Goal: Task Accomplishment & Management: Use online tool/utility

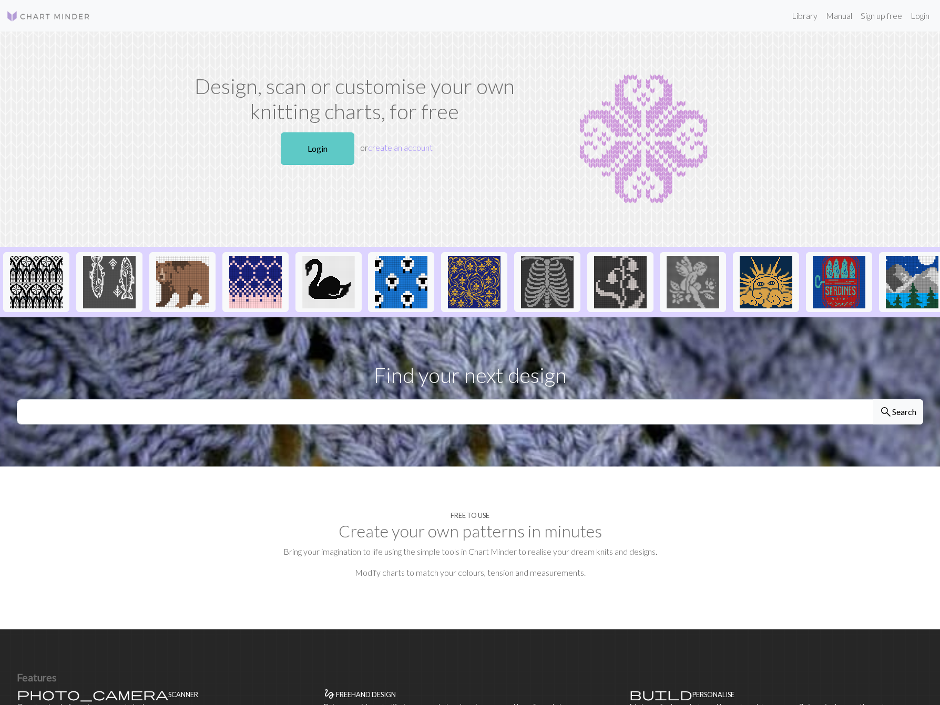
click at [293, 138] on link "Login" at bounding box center [318, 148] width 74 height 33
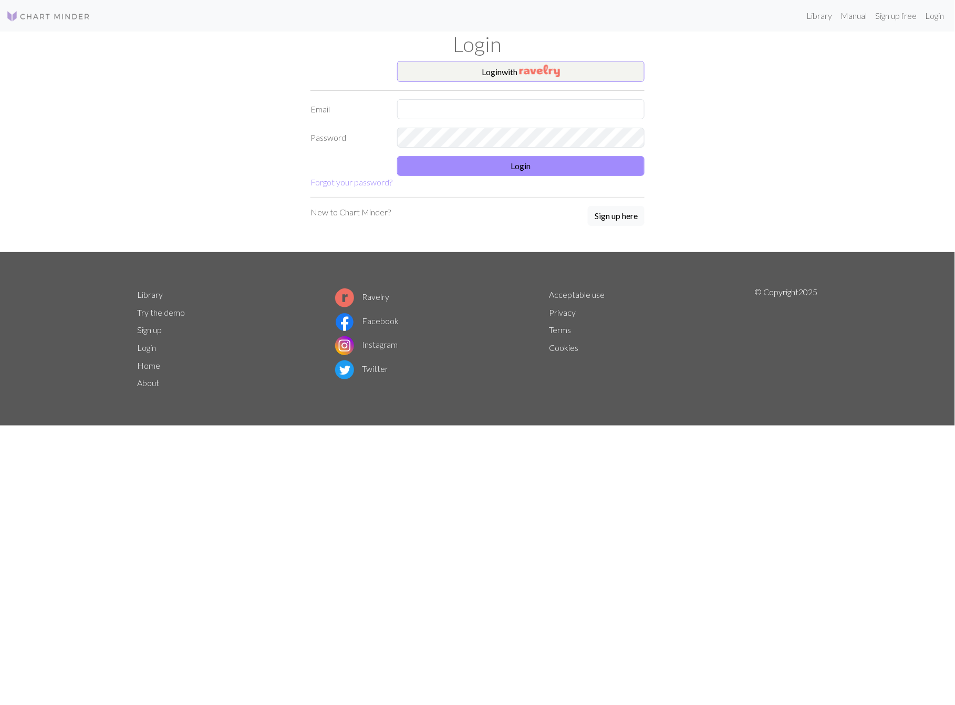
click at [450, 98] on form "Login with Email Password Login Forgot your password?" at bounding box center [478, 125] width 334 height 128
click at [454, 102] on input "text" at bounding box center [521, 109] width 248 height 20
type input "[EMAIL_ADDRESS][PERSON_NAME][DOMAIN_NAME]"
click at [477, 159] on button "Login" at bounding box center [521, 166] width 248 height 20
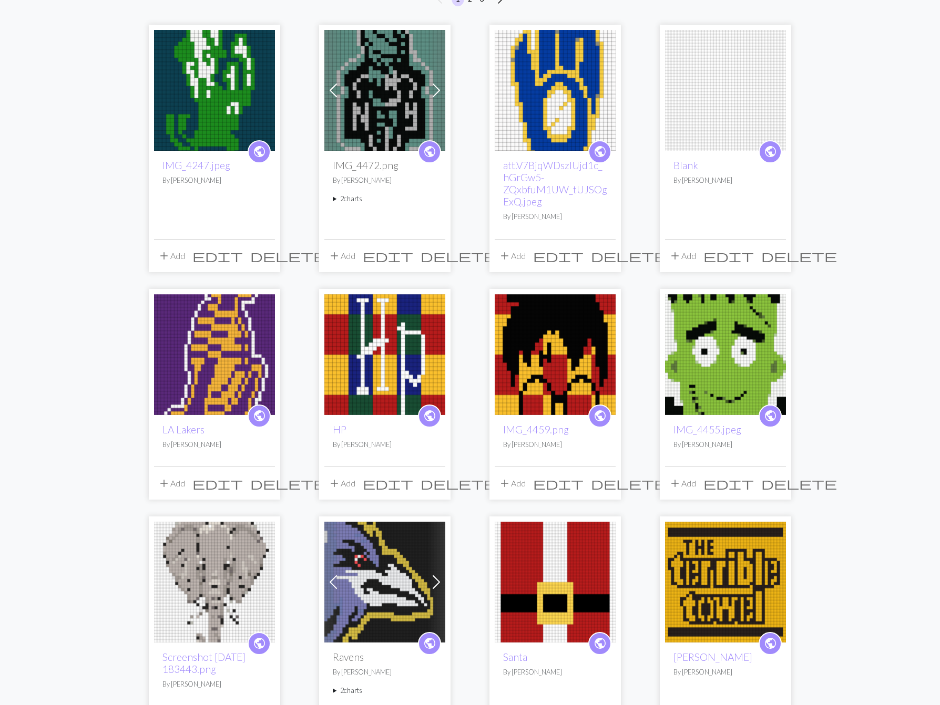
scroll to position [116, 0]
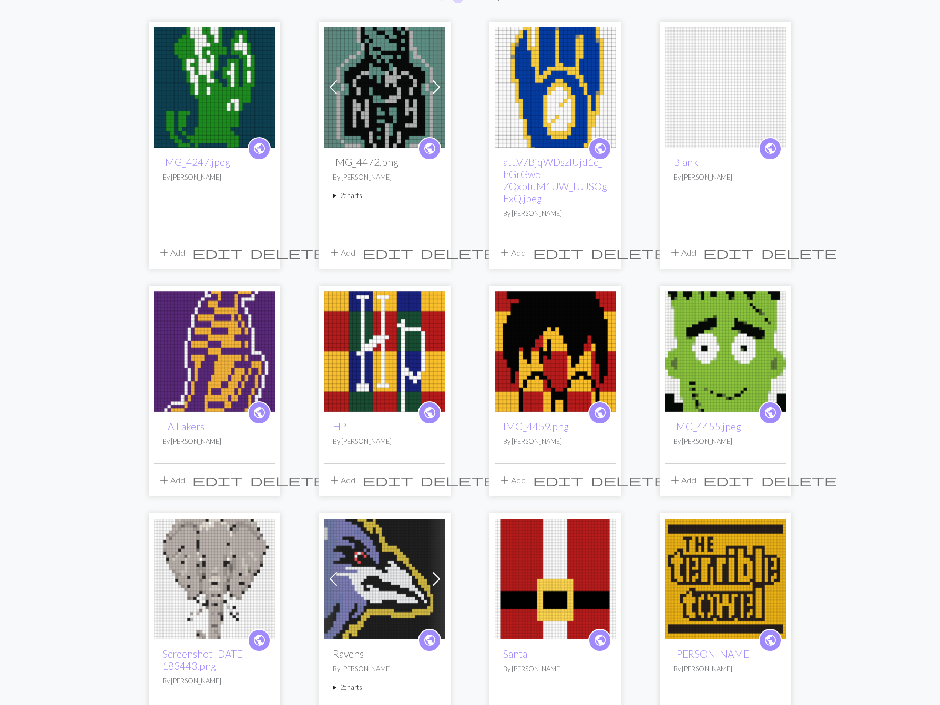
click at [414, 356] on img at bounding box center [384, 351] width 121 height 121
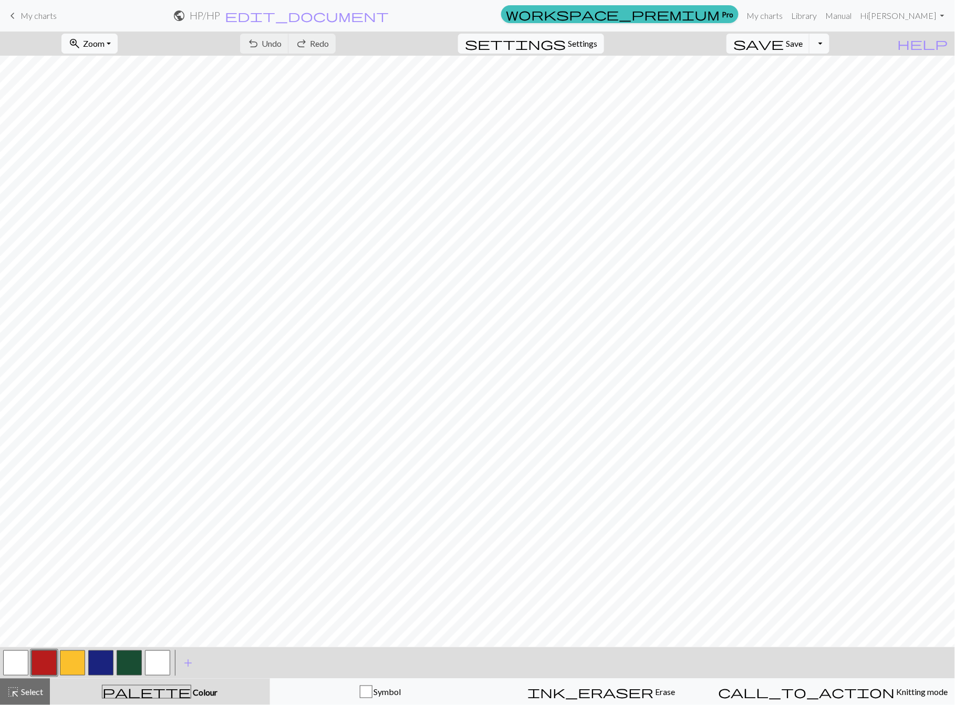
click at [24, 662] on button "button" at bounding box center [15, 663] width 25 height 25
click at [260, 48] on span "undo" at bounding box center [253, 43] width 13 height 15
click at [282, 40] on span "Undo" at bounding box center [272, 43] width 20 height 10
click at [282, 46] on span "Undo" at bounding box center [272, 43] width 20 height 10
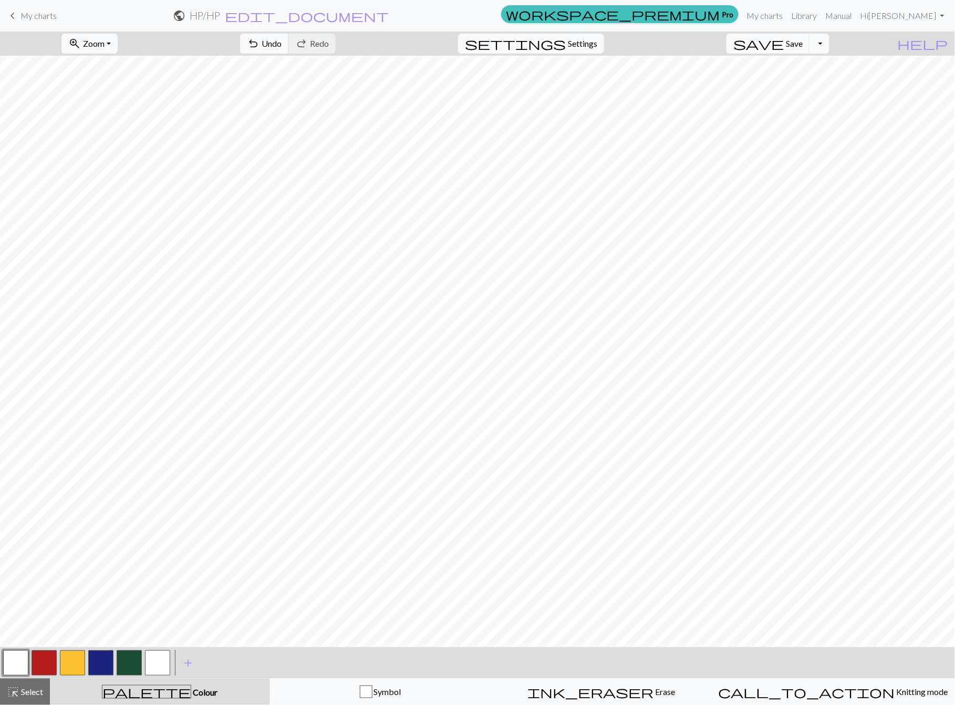
click at [47, 663] on button "button" at bounding box center [44, 663] width 25 height 25
click at [122, 668] on button "button" at bounding box center [129, 663] width 25 height 25
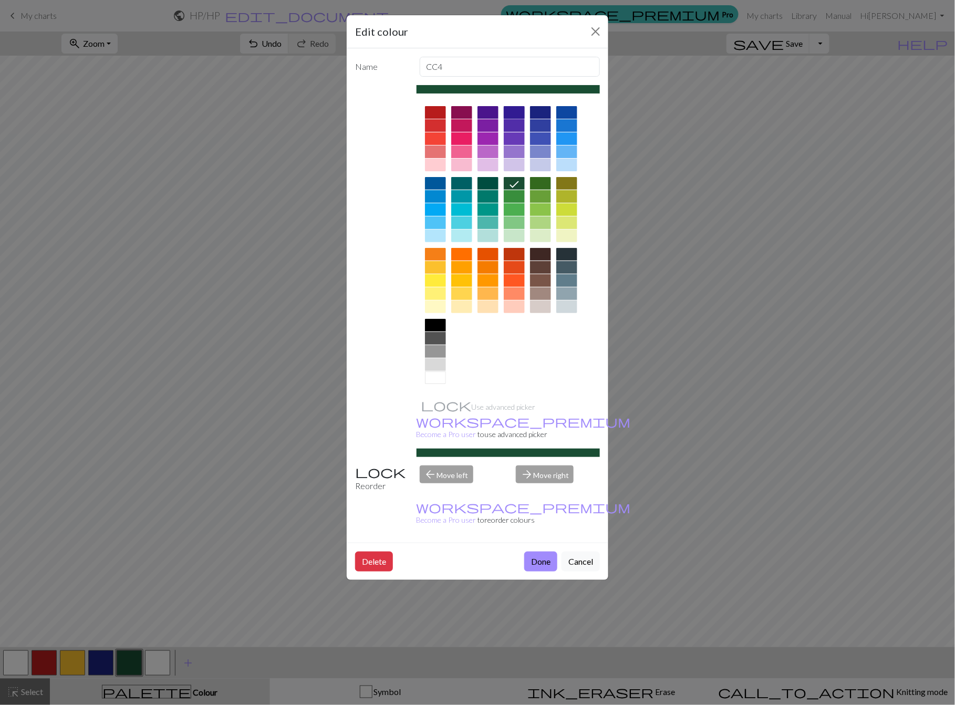
click at [520, 115] on div at bounding box center [514, 112] width 21 height 13
click at [546, 111] on div at bounding box center [540, 112] width 21 height 13
click at [546, 552] on button "Done" at bounding box center [540, 562] width 33 height 20
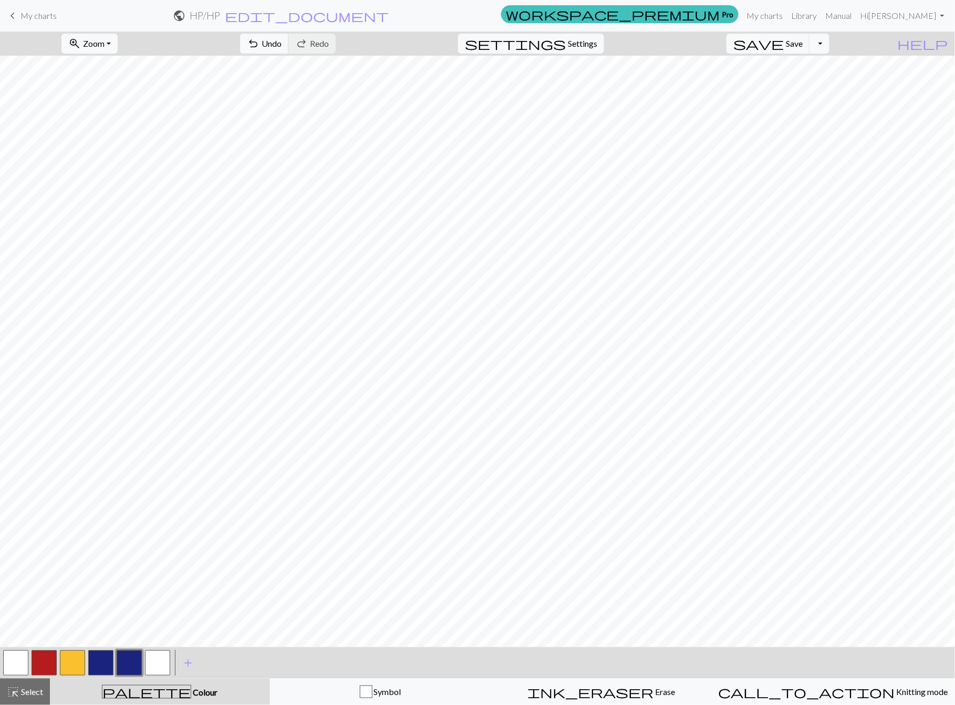
click at [106, 664] on button "button" at bounding box center [100, 663] width 25 height 25
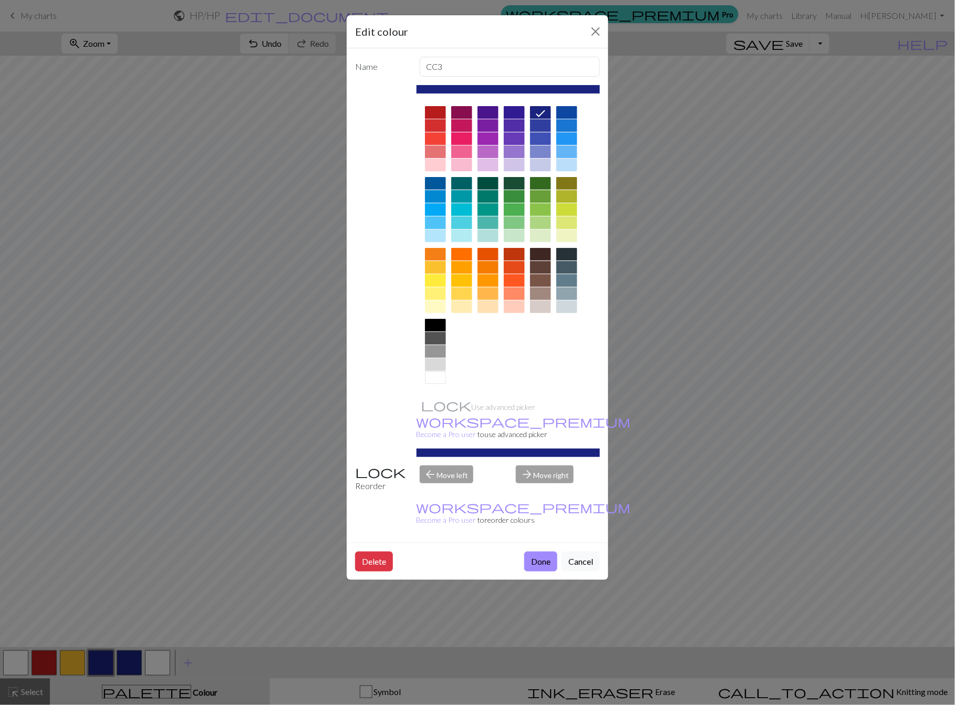
click at [511, 186] on div at bounding box center [514, 183] width 21 height 13
click at [533, 552] on button "Done" at bounding box center [540, 562] width 33 height 20
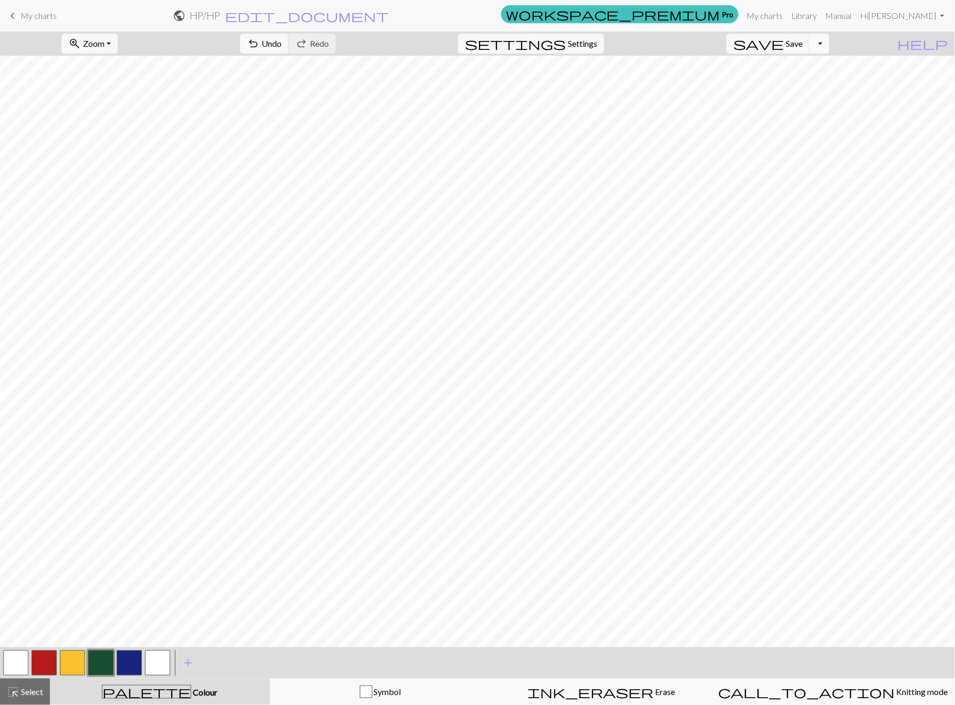
click at [830, 39] on button "Toggle Dropdown" at bounding box center [820, 44] width 20 height 20
click at [800, 67] on button "file_copy Save a copy" at bounding box center [742, 67] width 173 height 17
click at [788, 16] on link "My charts" at bounding box center [765, 15] width 45 height 21
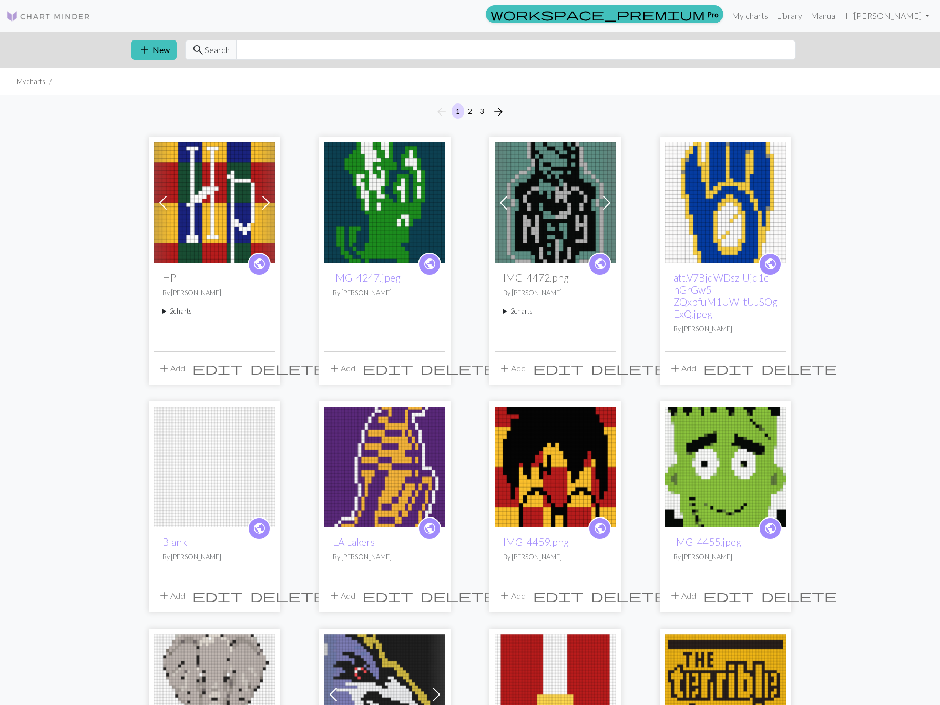
click at [204, 208] on img at bounding box center [214, 202] width 121 height 121
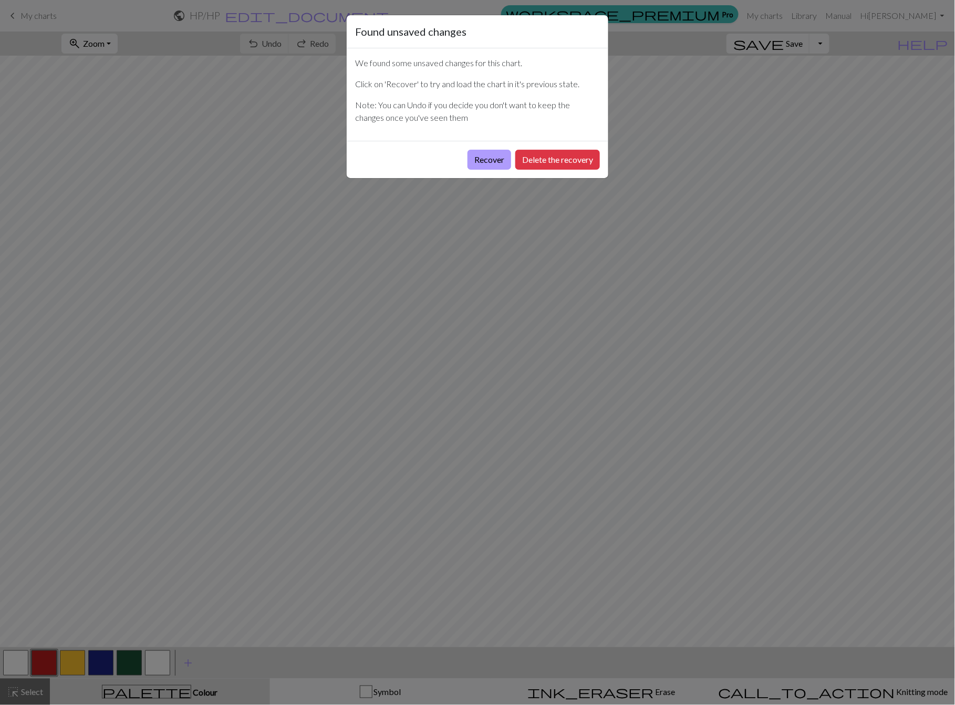
click at [488, 163] on button "Recover" at bounding box center [490, 160] width 44 height 20
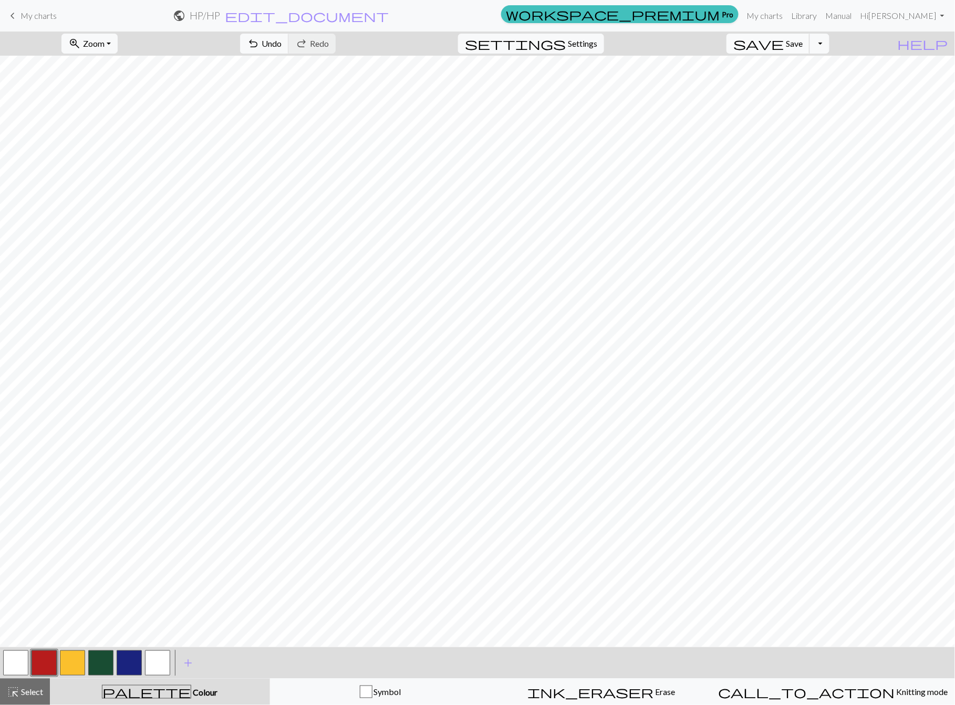
click at [784, 44] on span "save" at bounding box center [759, 43] width 50 height 15
click at [811, 13] on div "Chart saved" at bounding box center [477, 21] width 955 height 42
click at [788, 16] on link "My charts" at bounding box center [765, 15] width 45 height 21
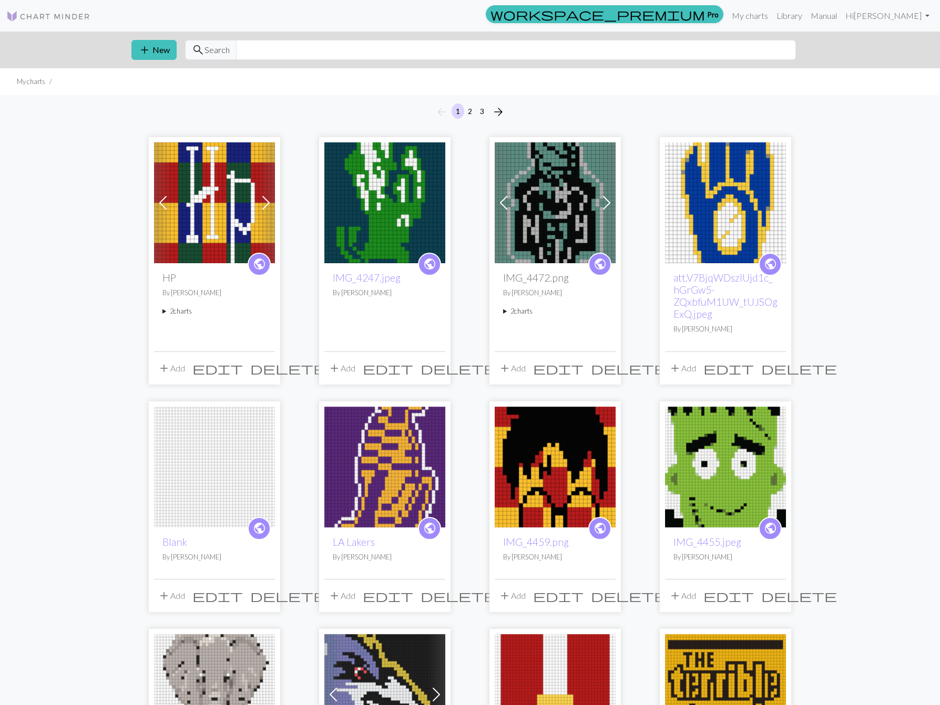
click at [176, 216] on img at bounding box center [214, 202] width 121 height 121
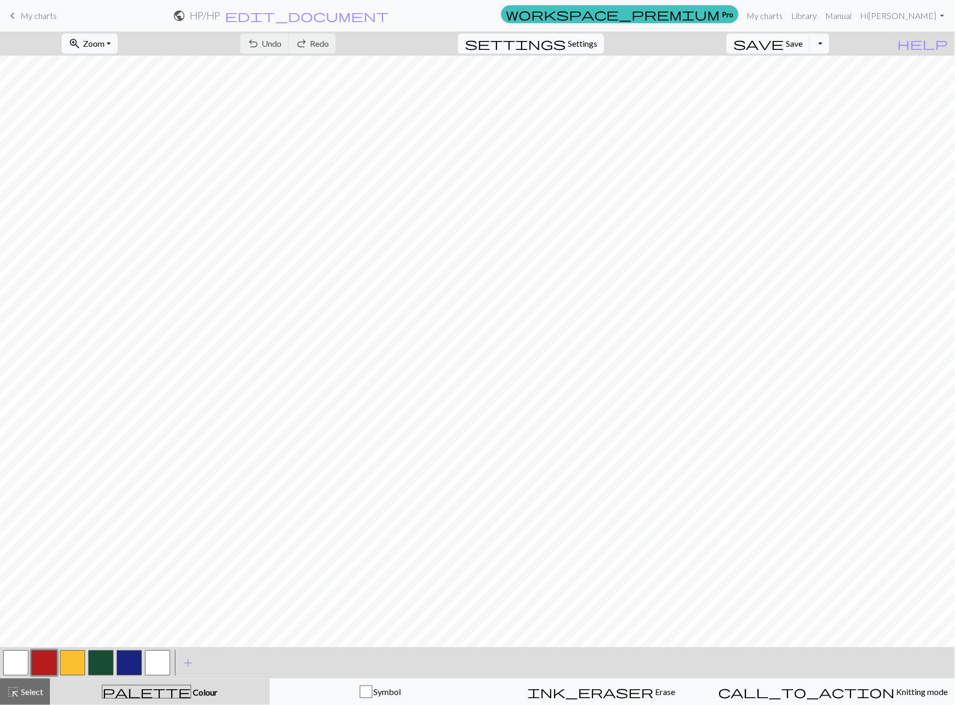
click at [566, 38] on span "settings" at bounding box center [515, 43] width 101 height 15
select select "superbulky"
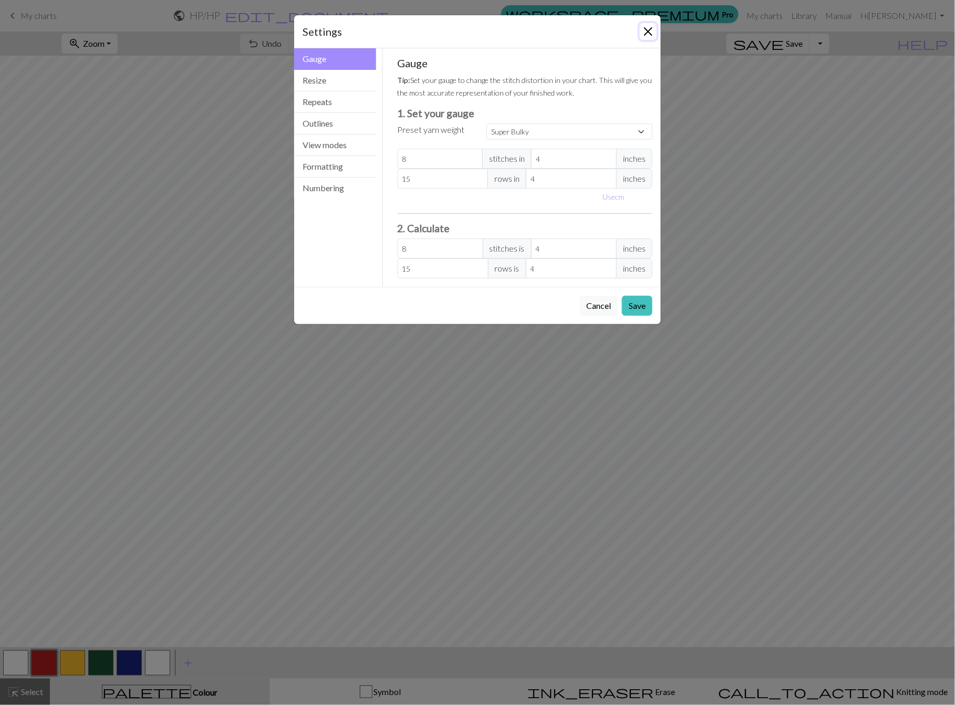
click at [641, 36] on button "Close" at bounding box center [648, 31] width 17 height 17
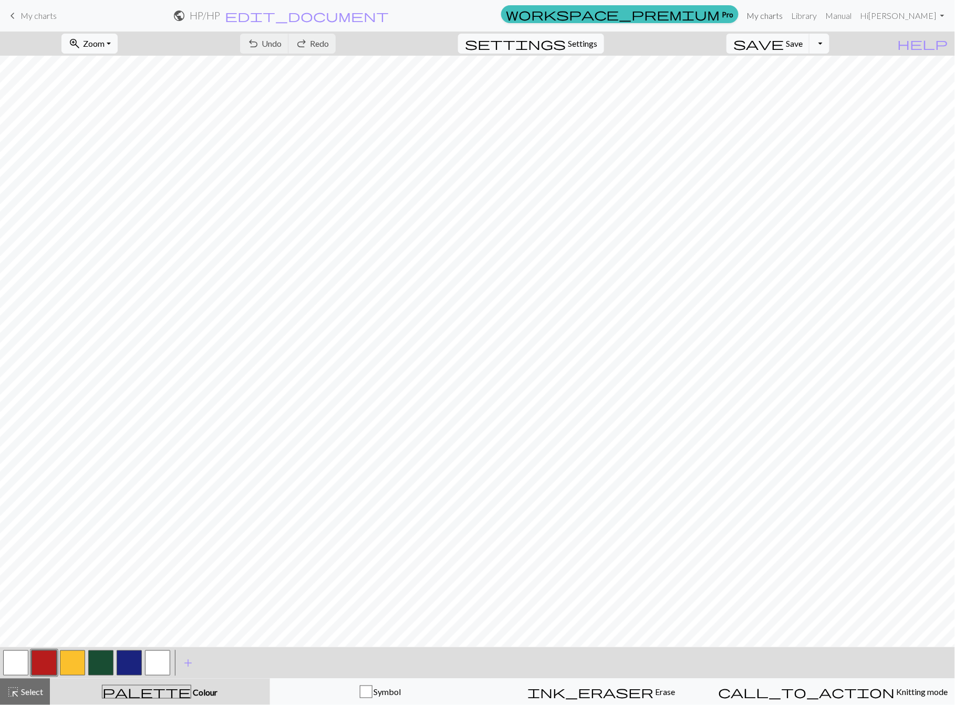
click at [788, 14] on link "My charts" at bounding box center [765, 15] width 45 height 21
